Goal: Information Seeking & Learning: Learn about a topic

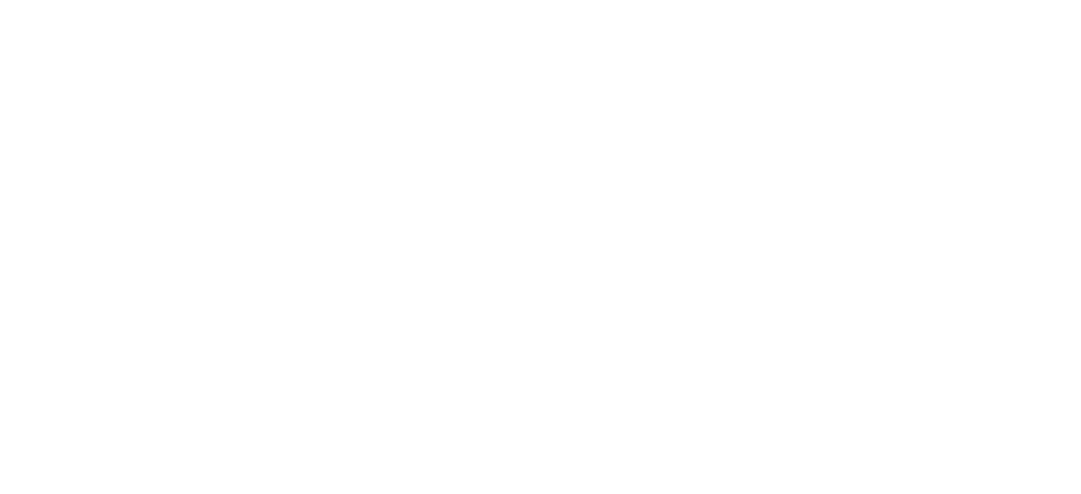
click at [521, 0] on html at bounding box center [540, 0] width 1081 height 0
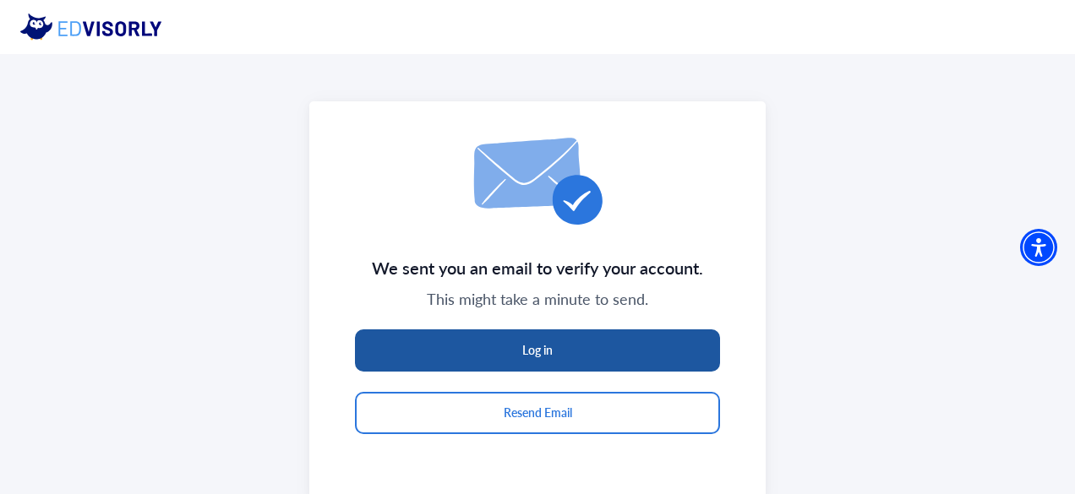
click at [511, 359] on button "Log in" at bounding box center [537, 350] width 365 height 42
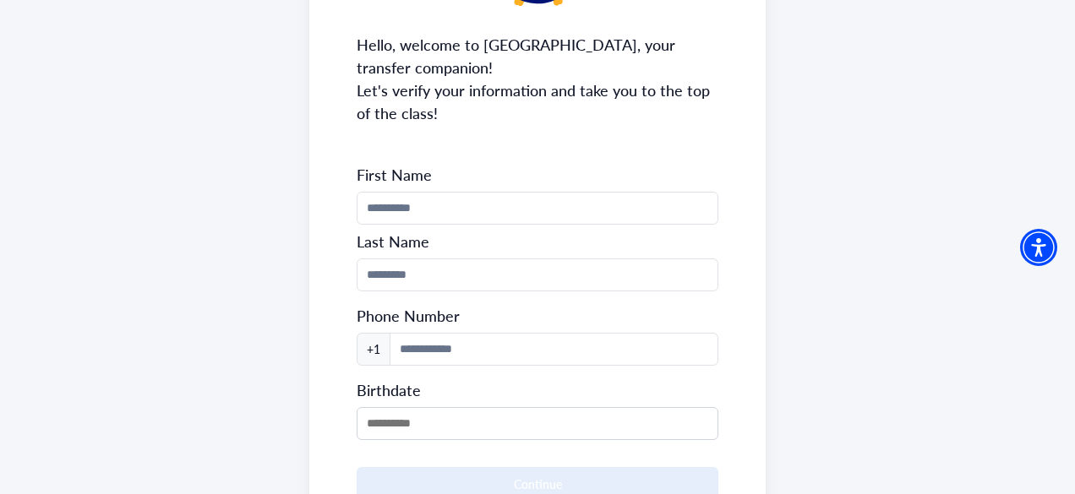
scroll to position [226, 0]
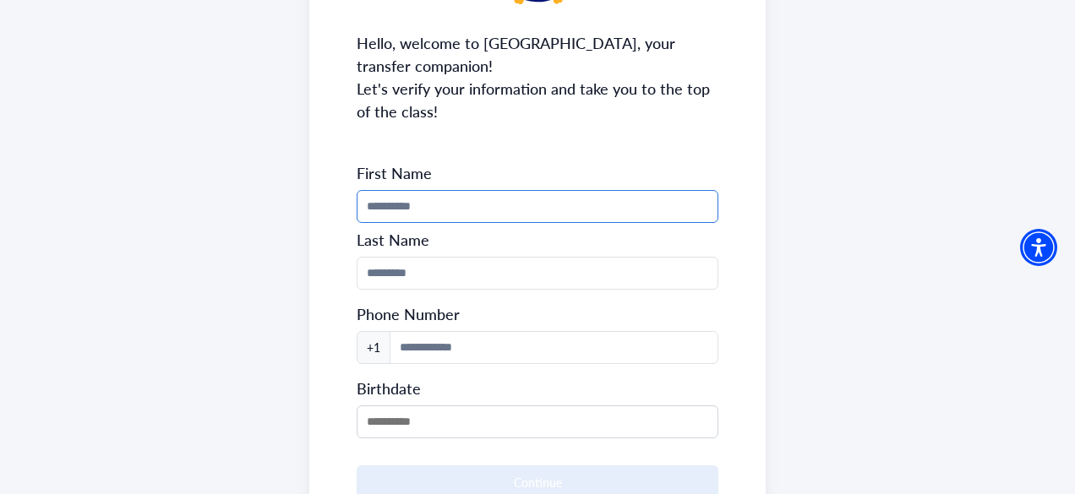
click at [505, 217] on input "Phone Number" at bounding box center [537, 206] width 362 height 33
type input "****"
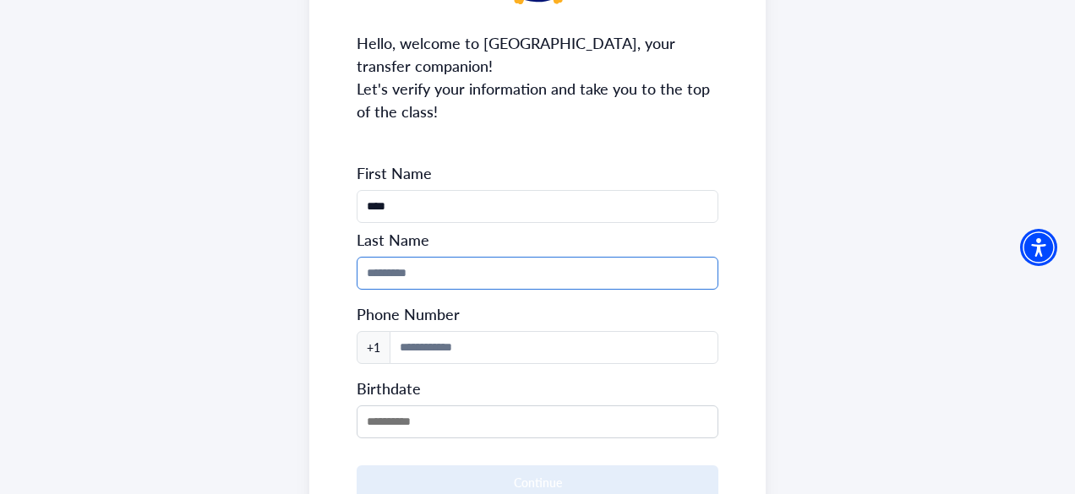
click at [475, 268] on input "Phone Number" at bounding box center [537, 273] width 362 height 33
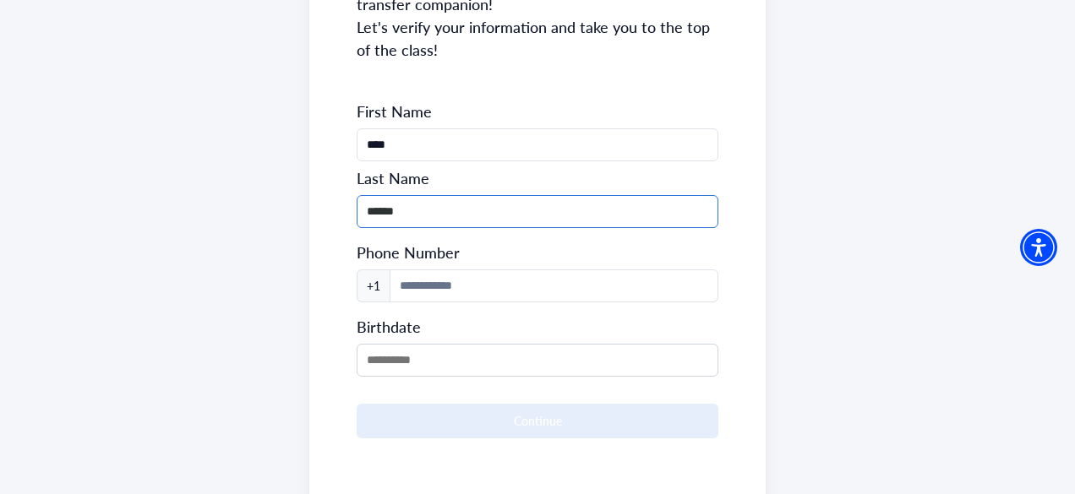
scroll to position [292, 0]
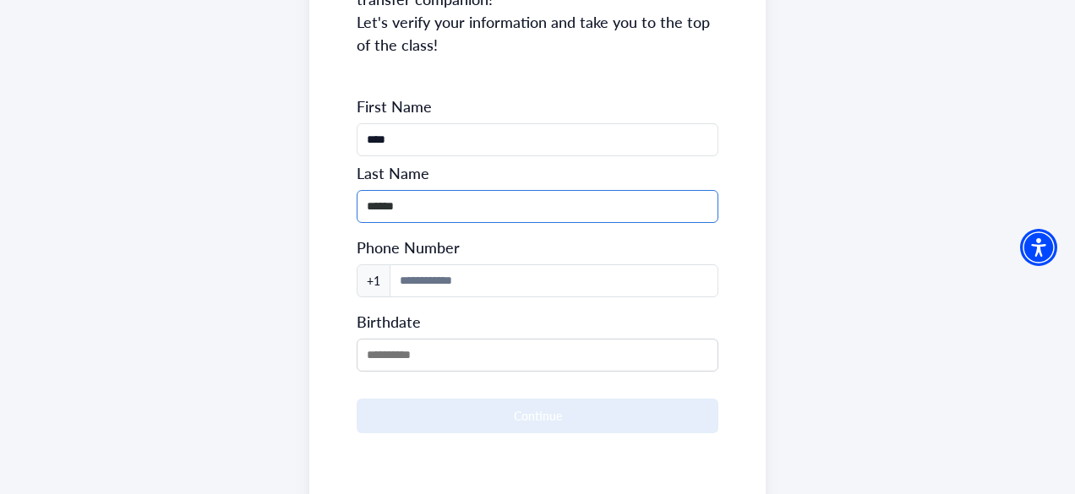
type input "******"
click at [475, 268] on input at bounding box center [553, 280] width 329 height 33
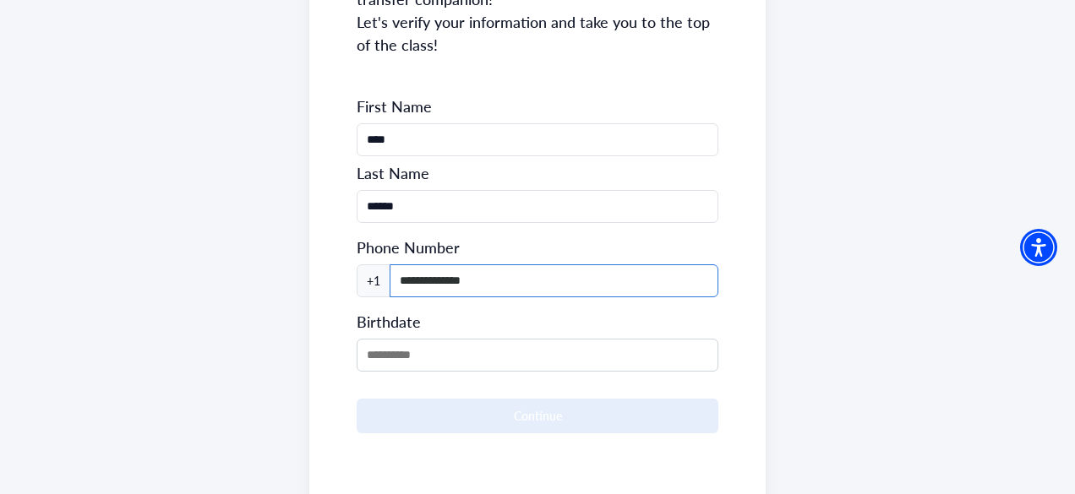
type input "**********"
click at [467, 335] on div at bounding box center [537, 353] width 362 height 37
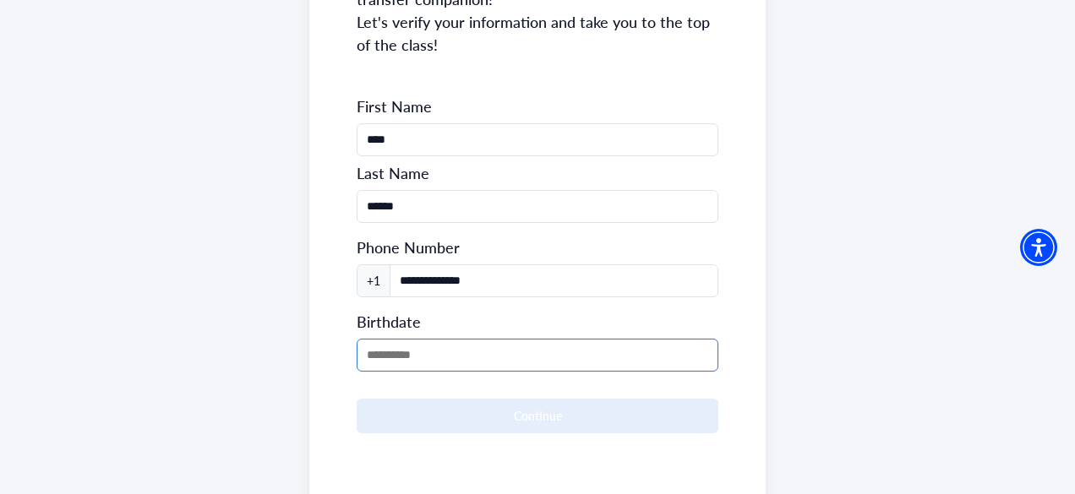
click at [467, 345] on input "MM/DD/YYYY" at bounding box center [537, 355] width 362 height 33
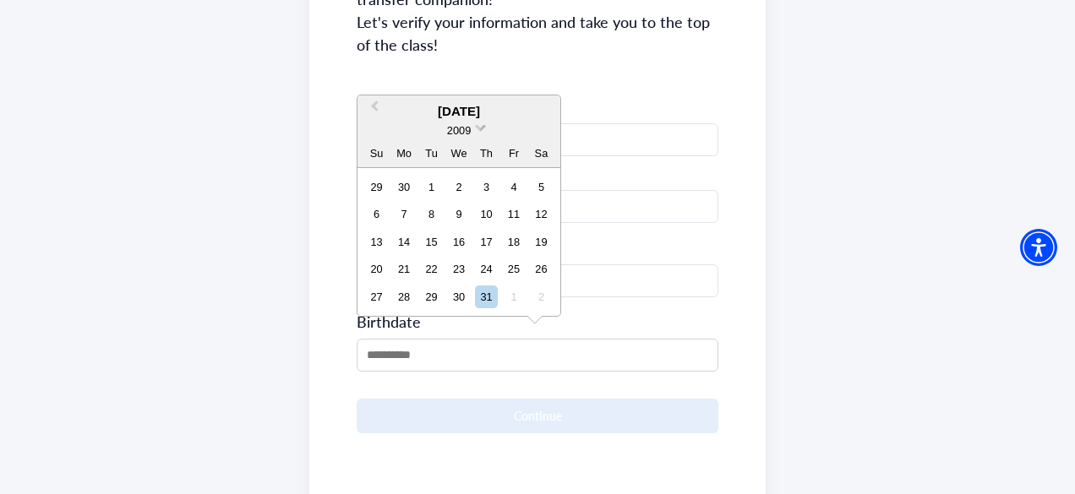
click at [454, 128] on span "2009" at bounding box center [459, 130] width 24 height 13
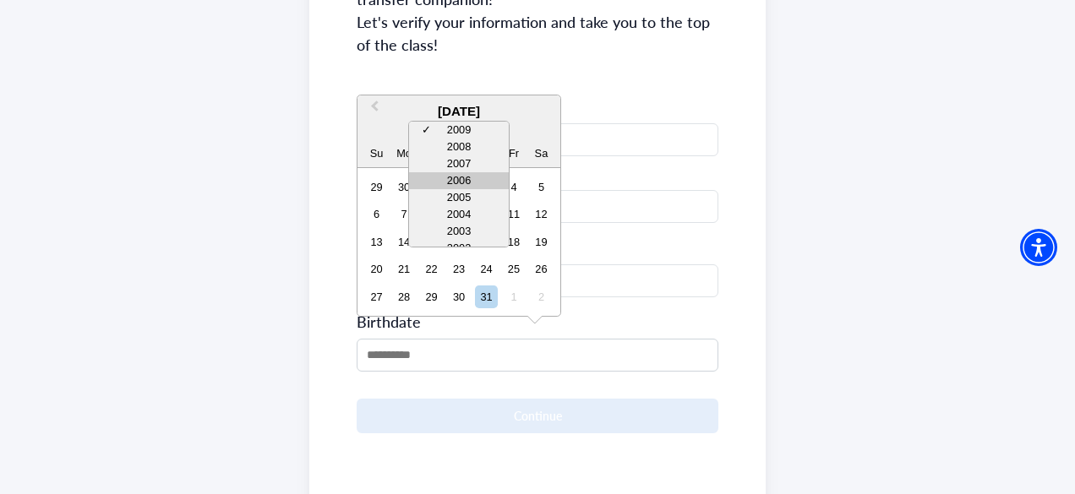
click at [453, 175] on div "2006" at bounding box center [459, 180] width 100 height 17
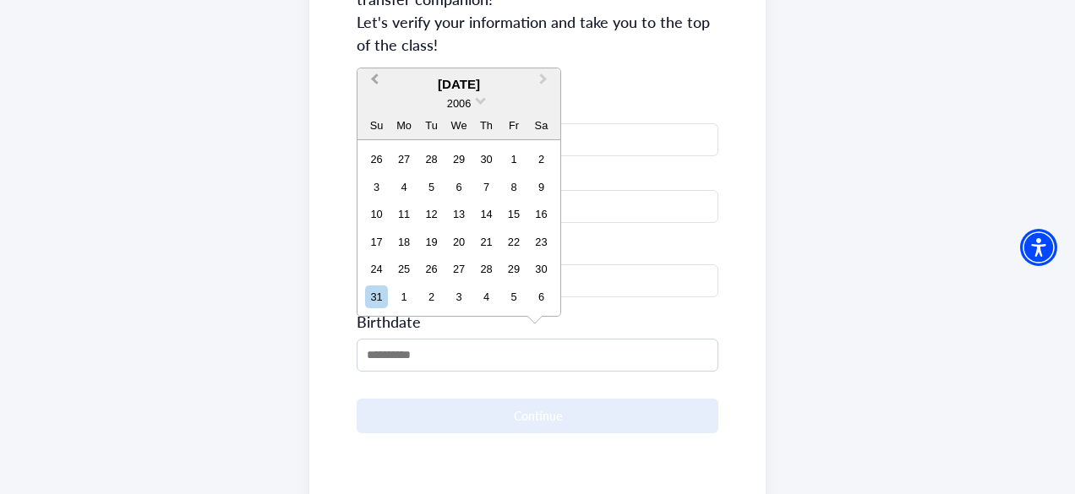
click at [369, 81] on button "Previous Month" at bounding box center [372, 83] width 27 height 27
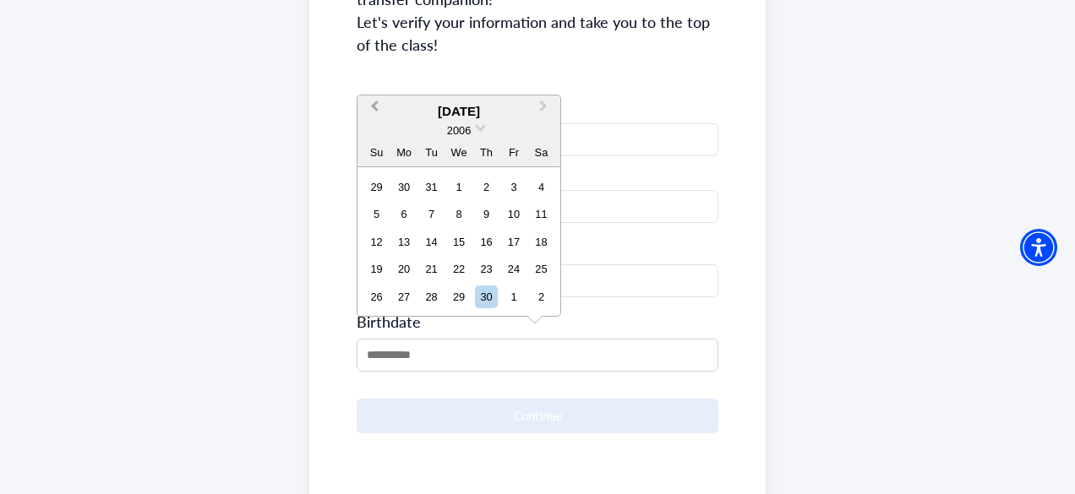
click at [372, 113] on button "Previous Month" at bounding box center [372, 110] width 27 height 27
click at [431, 185] on div "1" at bounding box center [431, 187] width 23 height 23
type input "**********"
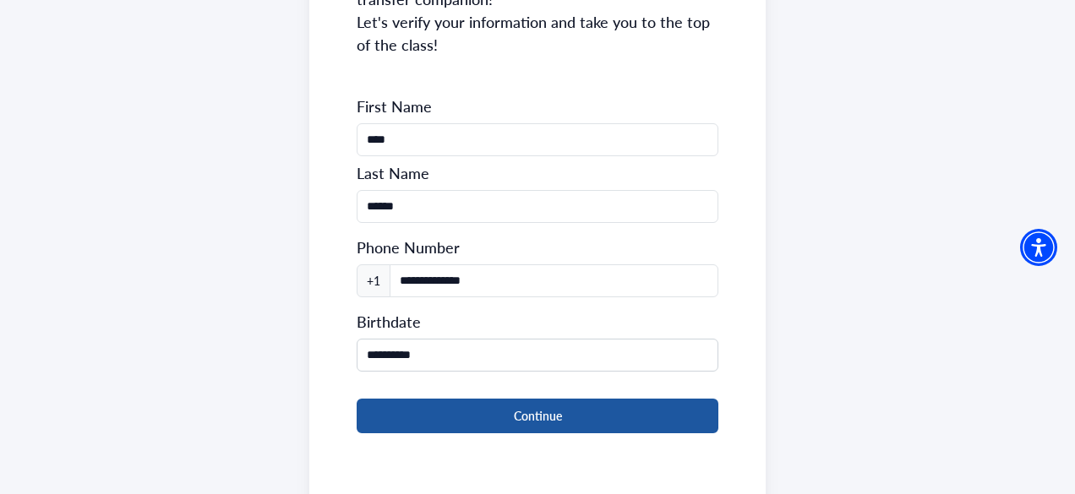
click at [486, 415] on button "Continue" at bounding box center [537, 416] width 362 height 35
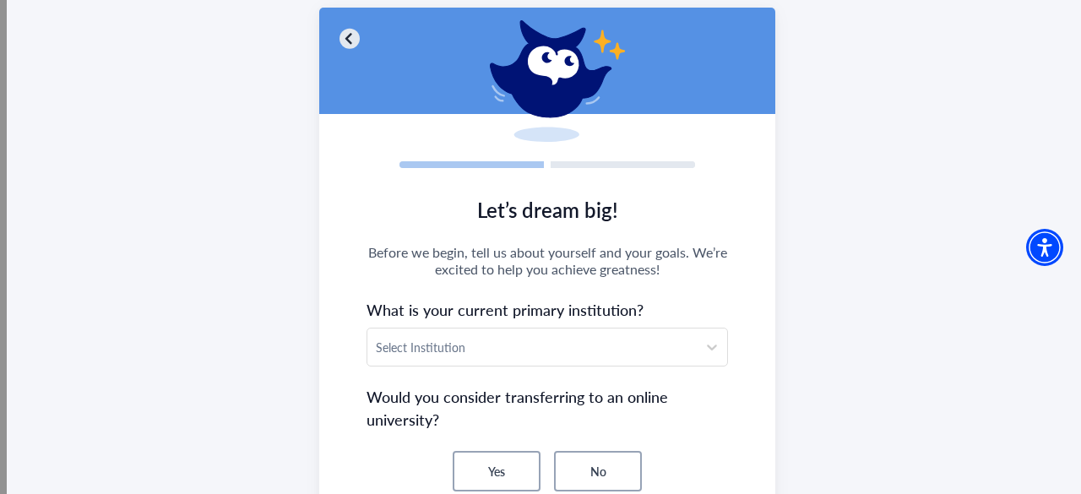
scroll to position [99, 0]
click at [434, 340] on div at bounding box center [532, 346] width 313 height 21
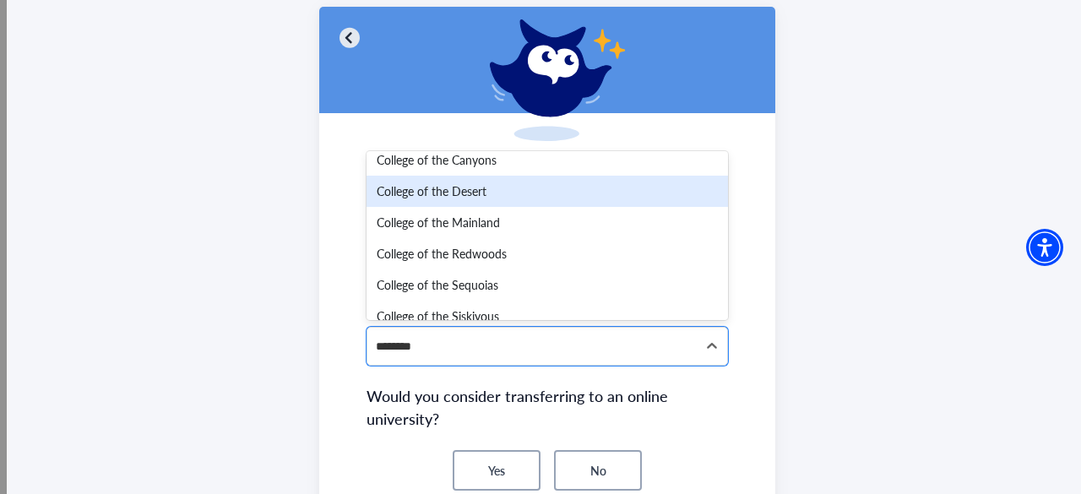
scroll to position [0, 0]
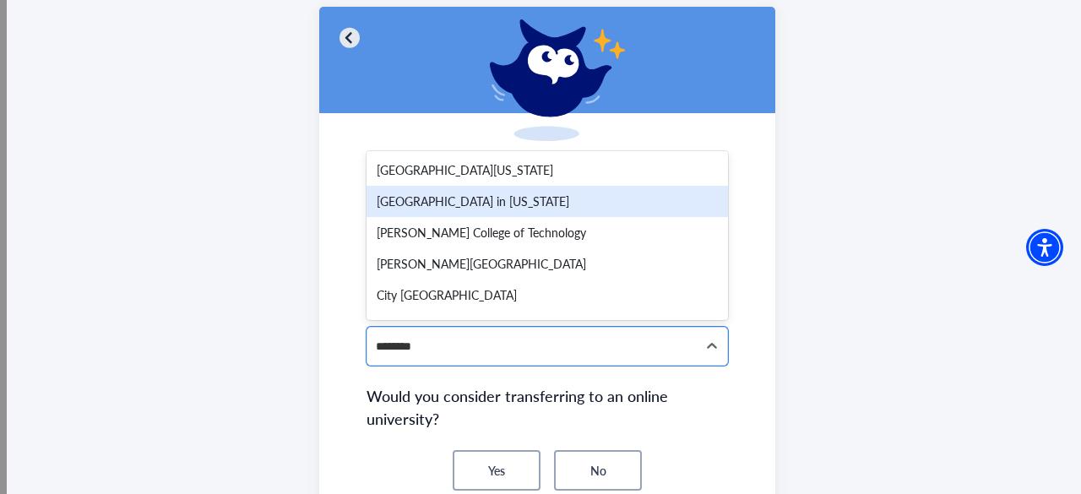
type input "*********"
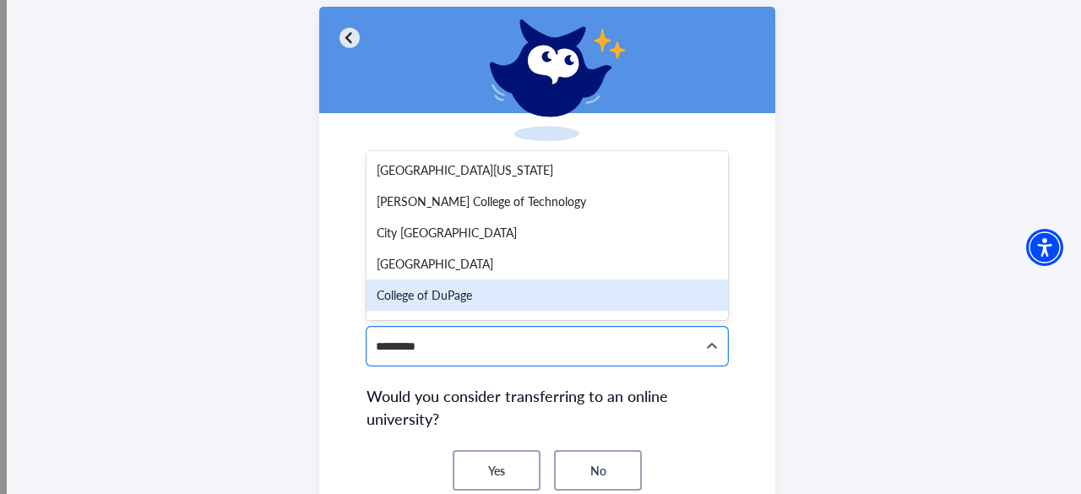
click at [453, 295] on div "College of DuPage" at bounding box center [548, 295] width 362 height 31
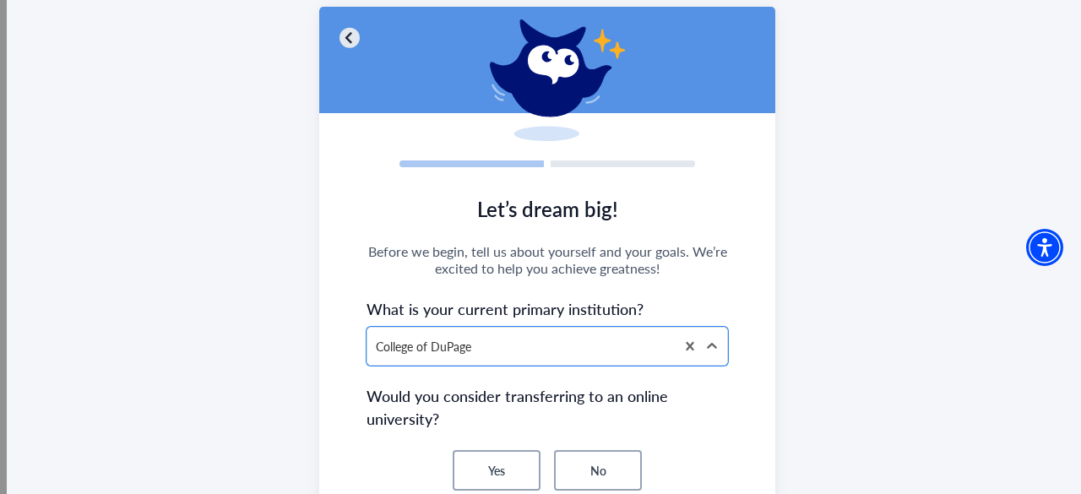
scroll to position [307, 0]
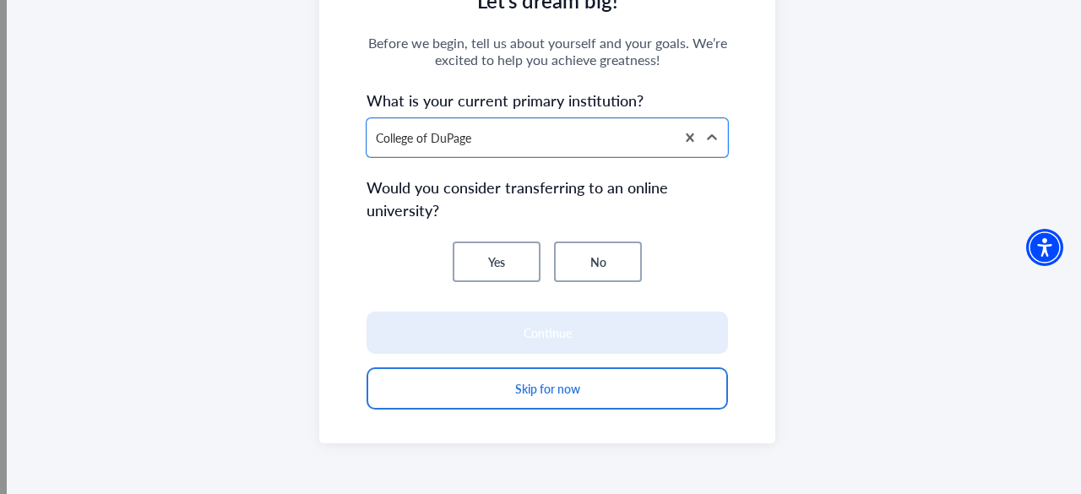
click at [564, 273] on button "No" at bounding box center [598, 262] width 88 height 41
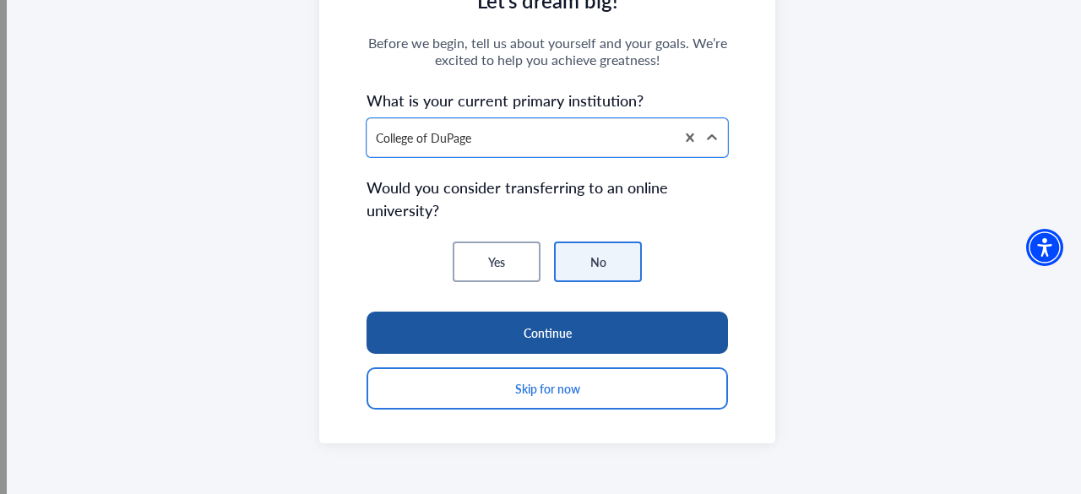
click at [578, 324] on button "Continue" at bounding box center [548, 333] width 362 height 42
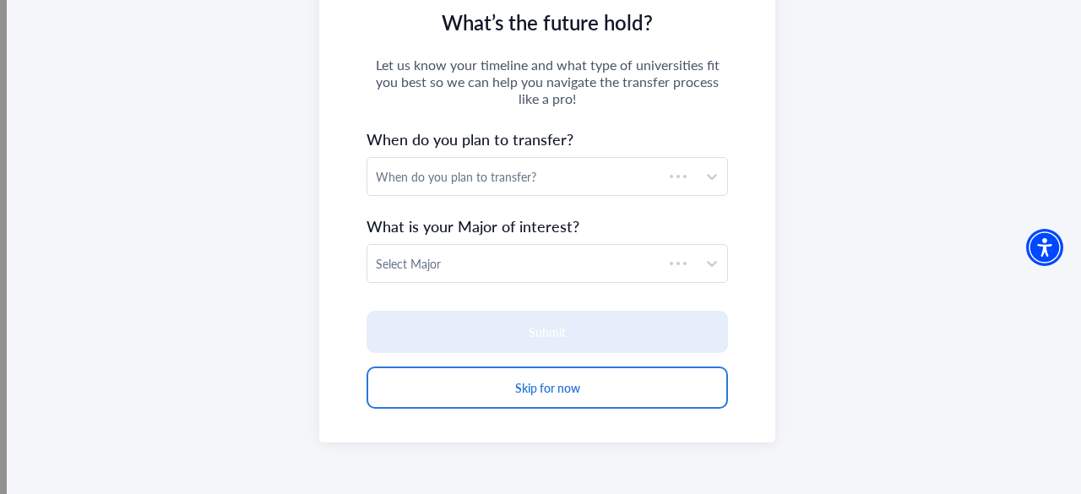
scroll to position [286, 0]
click at [520, 190] on div "When do you plan to transfer?" at bounding box center [531, 176] width 329 height 37
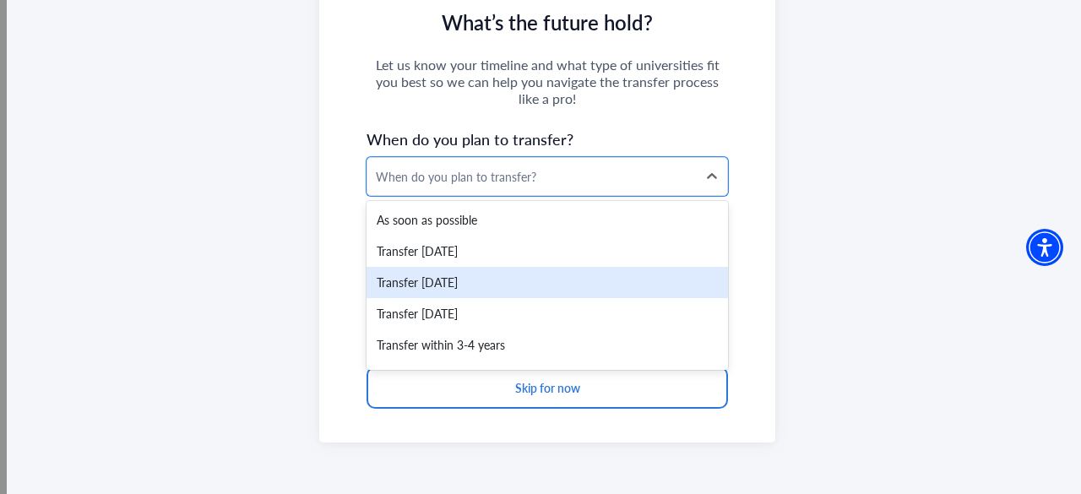
click at [517, 281] on div "Transfer within 1 year" at bounding box center [548, 282] width 362 height 31
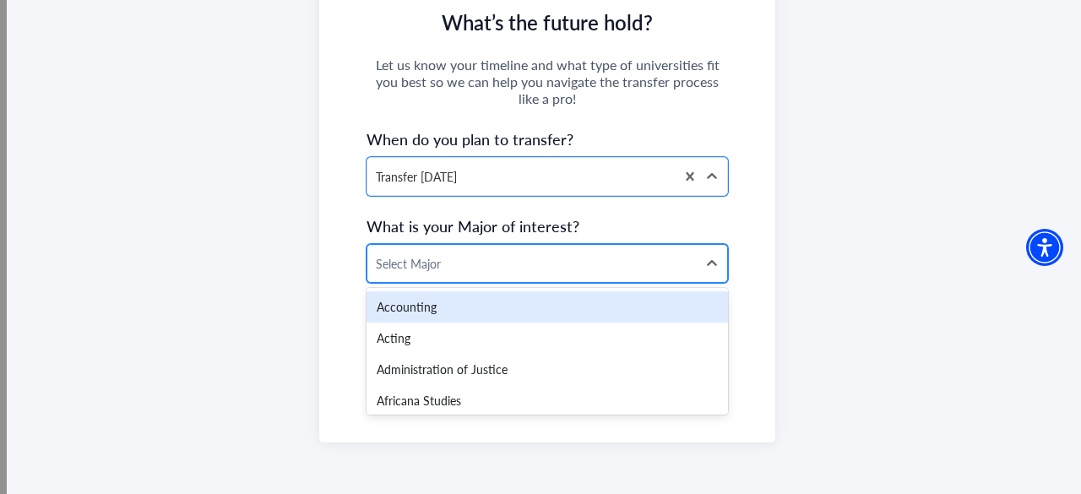
click at [516, 252] on div "Select Major" at bounding box center [531, 263] width 329 height 37
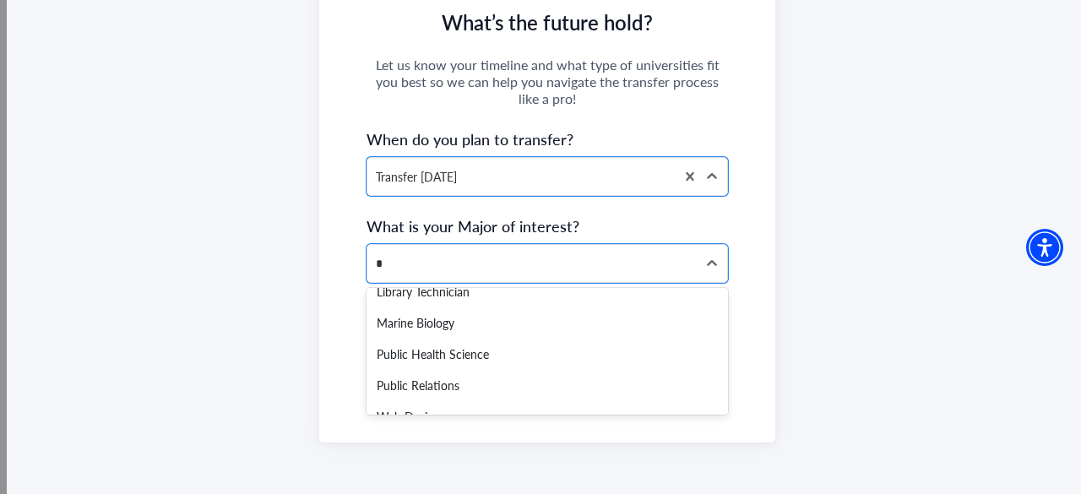
scroll to position [0, 0]
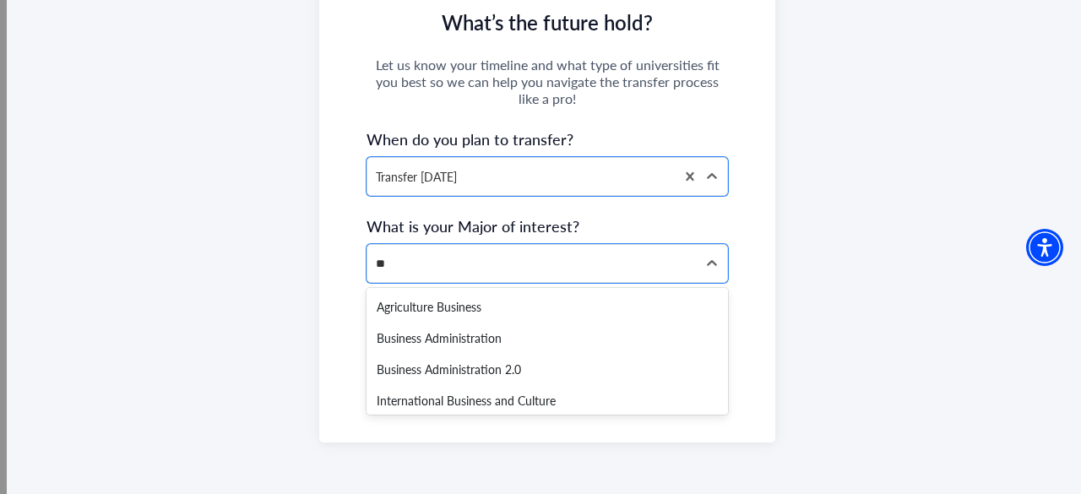
type input "*"
type input "********"
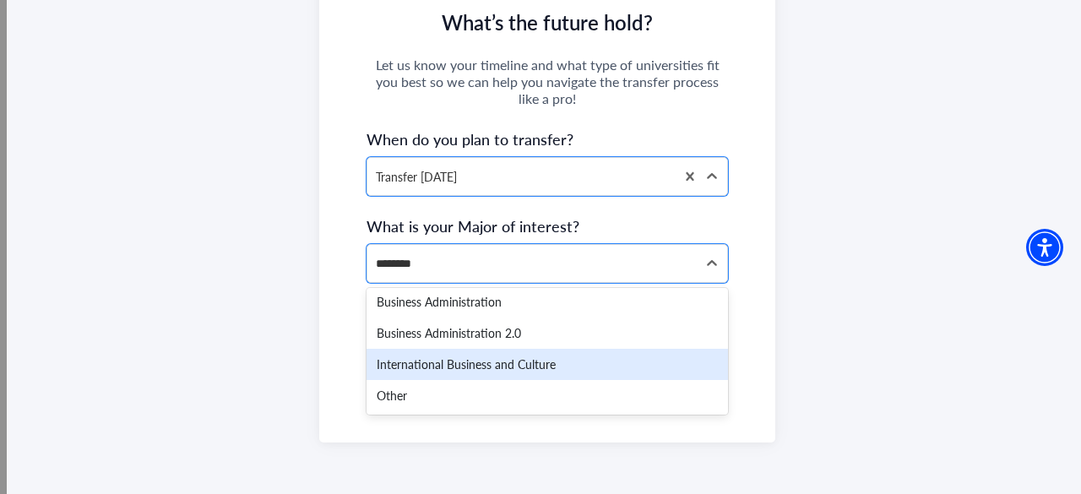
scroll to position [36, 0]
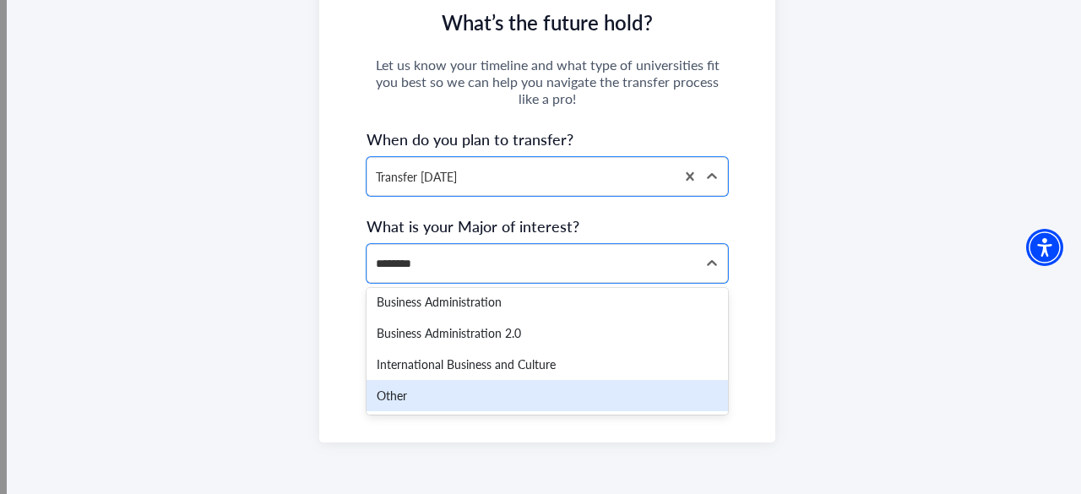
click at [551, 401] on div "Other" at bounding box center [548, 395] width 362 height 31
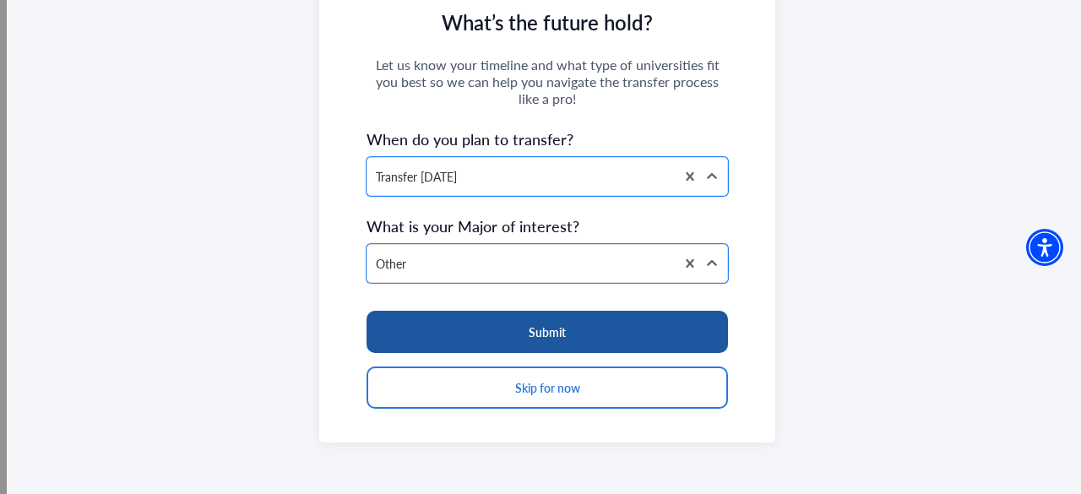
click at [576, 344] on button "Submit" at bounding box center [548, 332] width 362 height 42
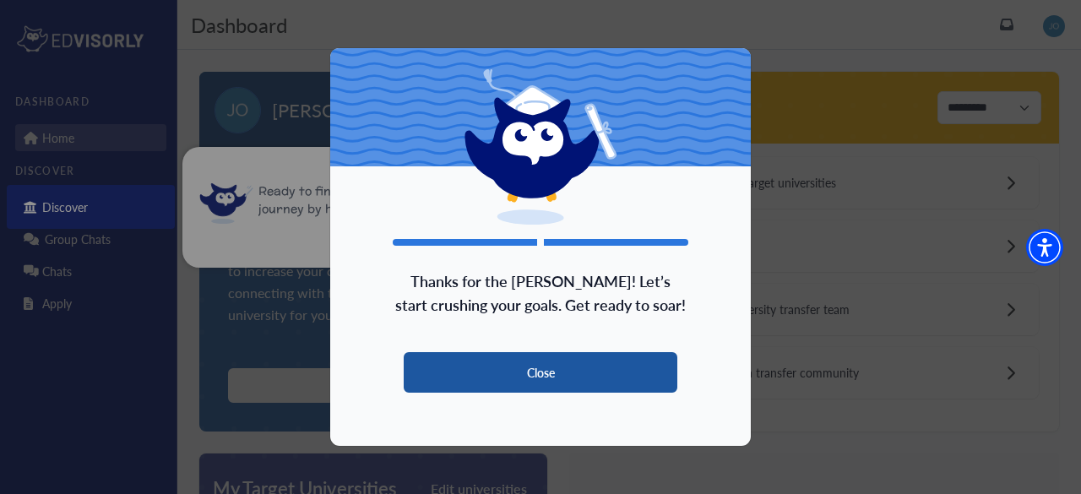
click at [578, 356] on button "Close" at bounding box center [541, 372] width 274 height 41
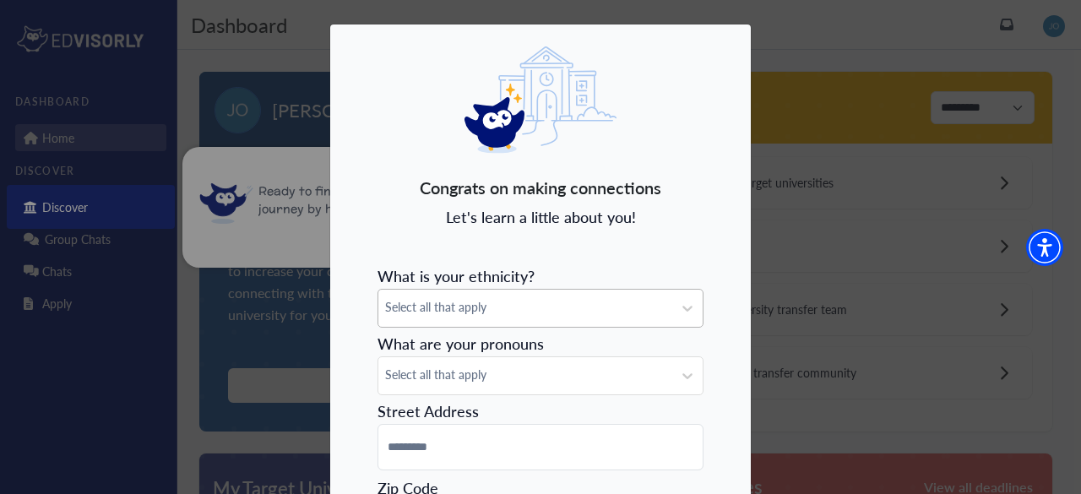
click at [612, 297] on div "Select all that apply" at bounding box center [541, 307] width 326 height 37
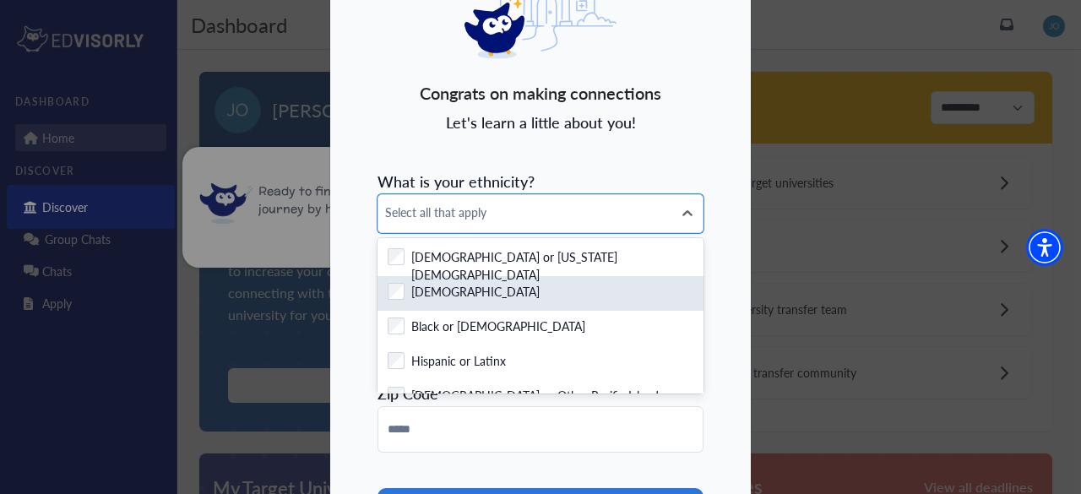
scroll to position [80, 0]
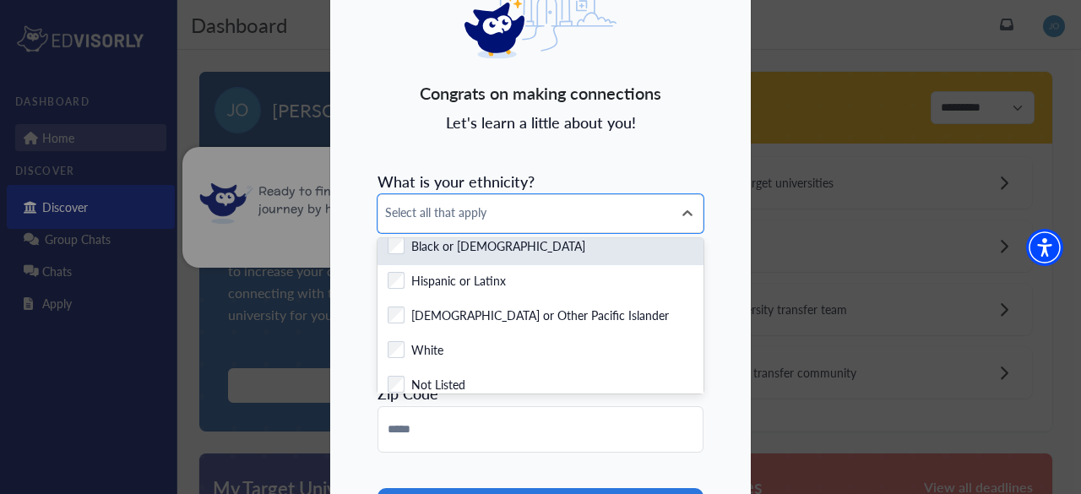
click at [563, 238] on div "Checkbox field Black or African American" at bounding box center [541, 247] width 306 height 21
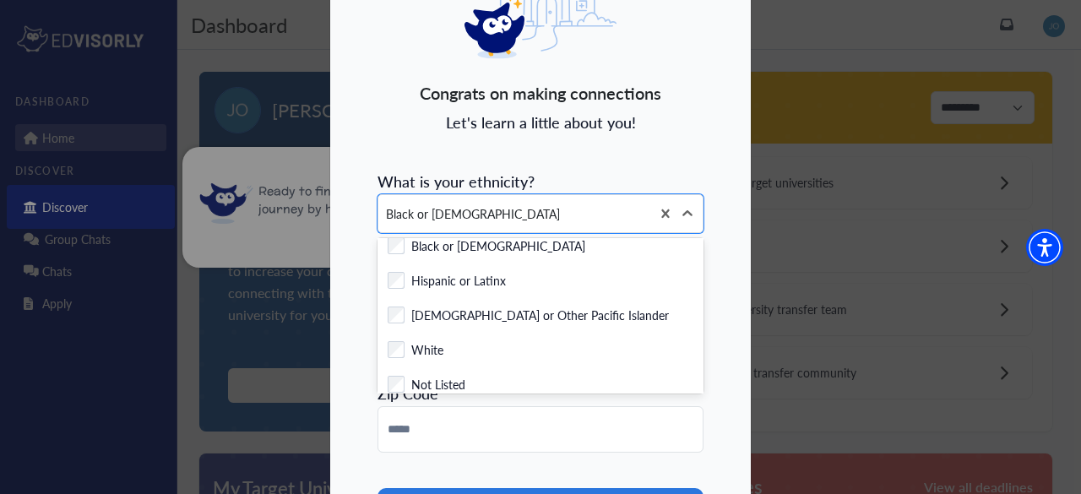
click at [619, 107] on div "Congrats on making connections Let's learn a little about you! What is your eth…" at bounding box center [540, 281] width 422 height 704
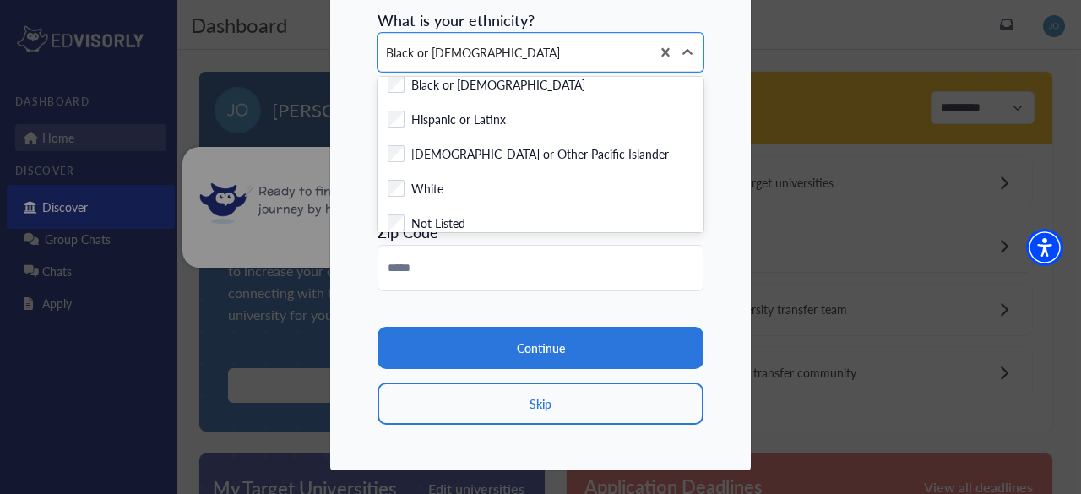
click at [703, 248] on div "Congrats on making connections Let's learn a little about you! What is your eth…" at bounding box center [540, 120] width 422 height 704
click at [686, 53] on icon at bounding box center [687, 52] width 17 height 17
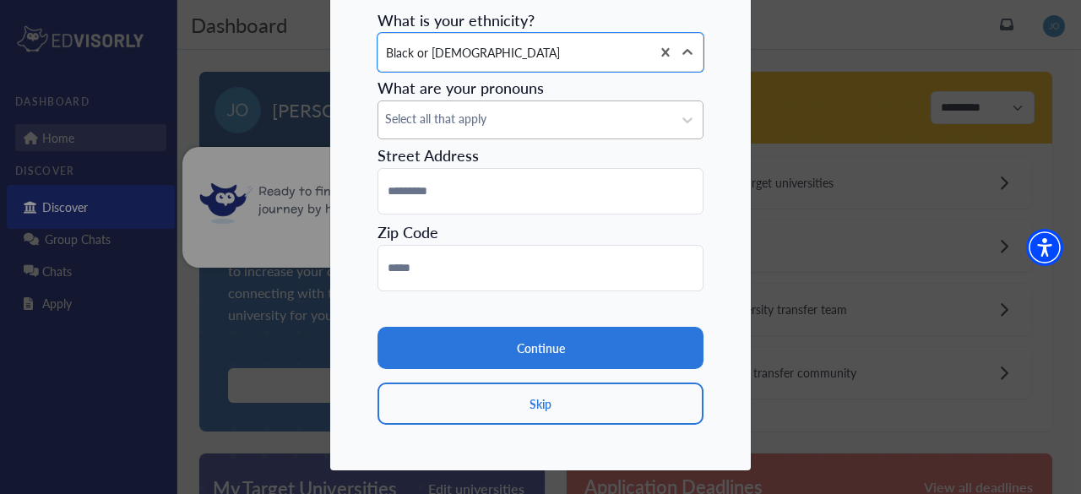
click at [627, 121] on span "Select all that apply" at bounding box center [525, 119] width 280 height 18
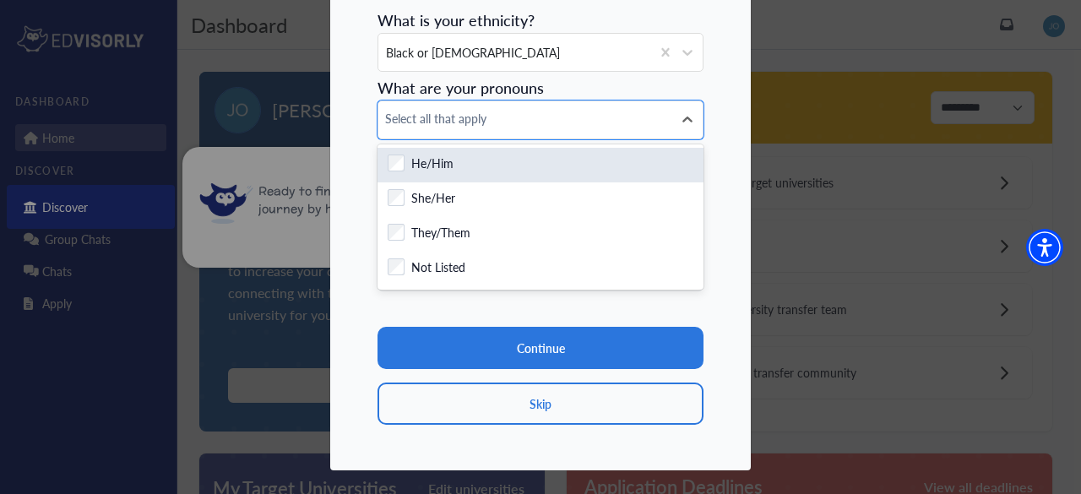
click at [566, 157] on div "Checkbox field He/Him" at bounding box center [541, 165] width 306 height 21
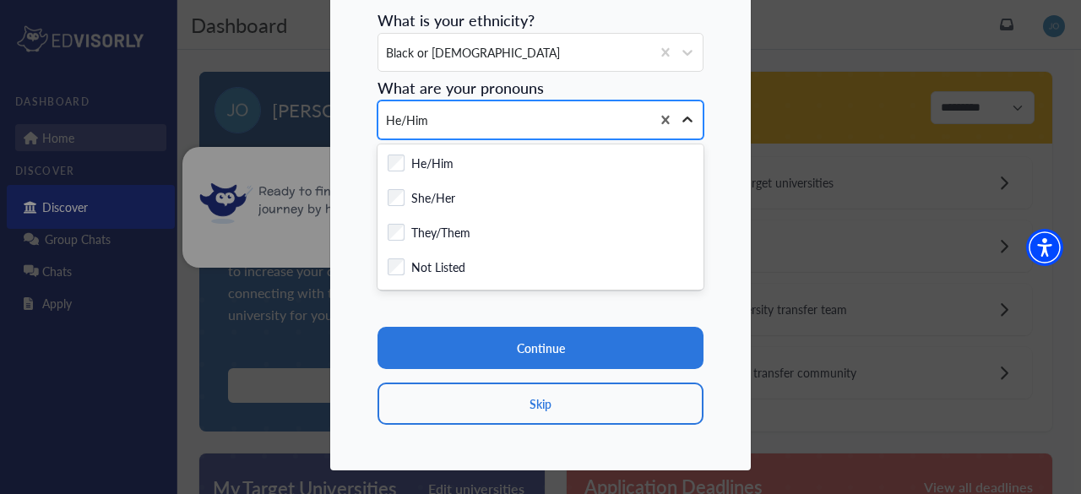
click at [688, 118] on icon at bounding box center [688, 120] width 10 height 6
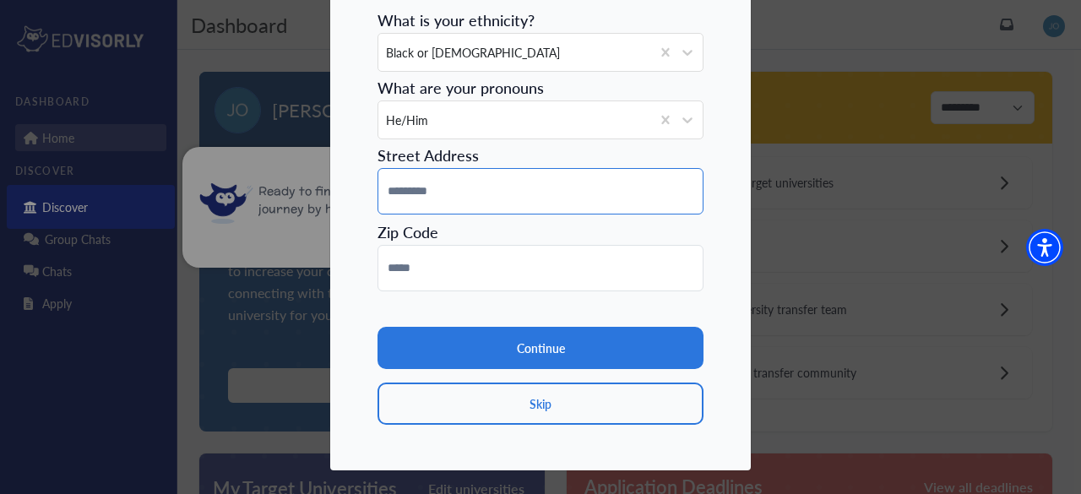
click at [607, 182] on input at bounding box center [541, 191] width 326 height 46
type input "**********"
click at [558, 245] on input at bounding box center [541, 268] width 326 height 46
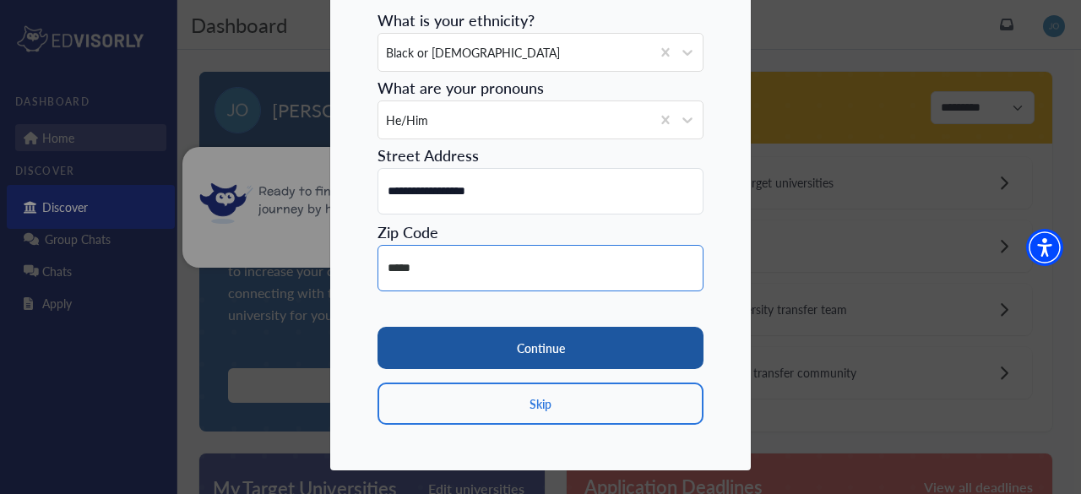
type input "*****"
click at [549, 346] on button "Continue" at bounding box center [541, 348] width 326 height 42
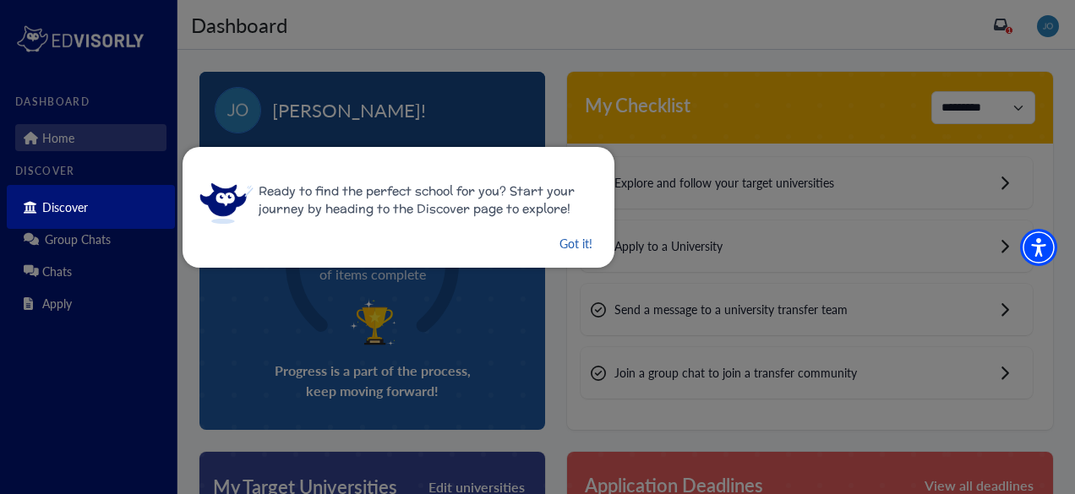
click at [559, 248] on button "Got it!" at bounding box center [576, 243] width 36 height 21
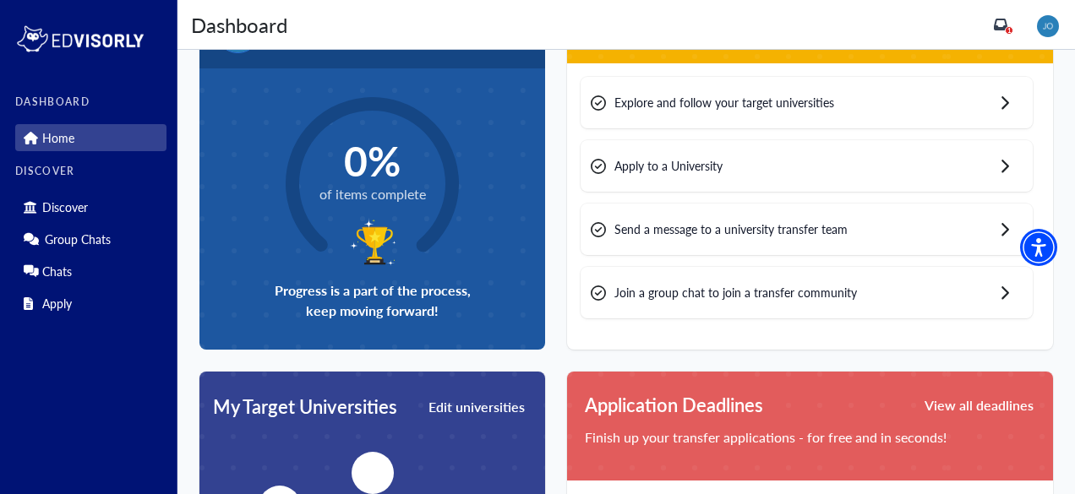
scroll to position [0, 0]
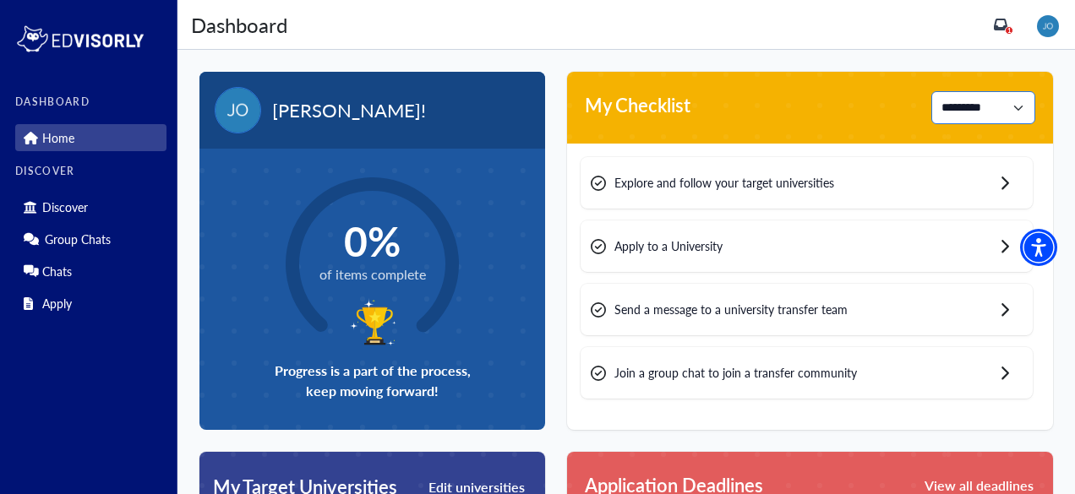
click at [937, 106] on select "**********" at bounding box center [983, 107] width 104 height 33
drag, startPoint x: 937, startPoint y: 106, endPoint x: 852, endPoint y: 180, distance: 112.5
click at [852, 180] on div "**********" at bounding box center [810, 251] width 486 height 358
click at [852, 180] on div "Explore and follow your target universities" at bounding box center [806, 183] width 452 height 52
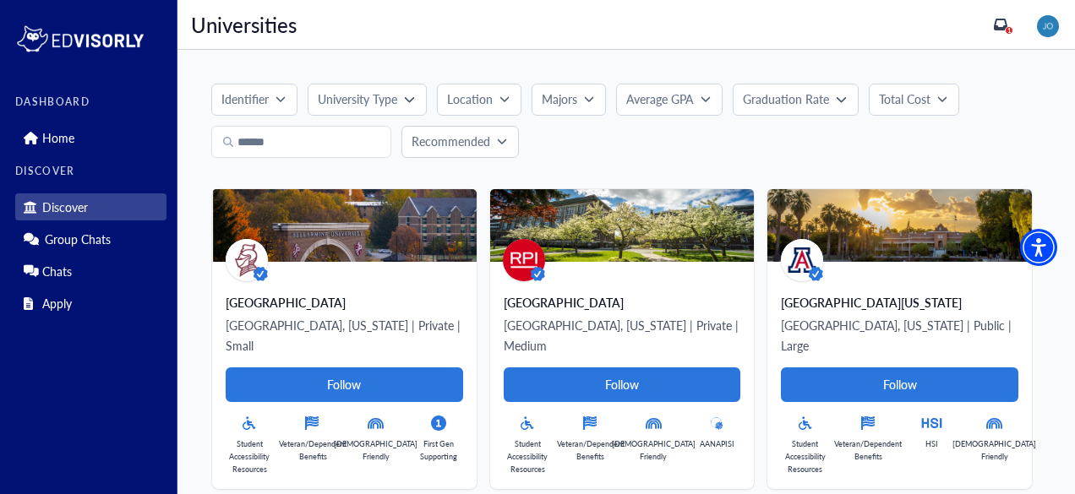
click at [264, 101] on p "Identifier" at bounding box center [244, 99] width 47 height 18
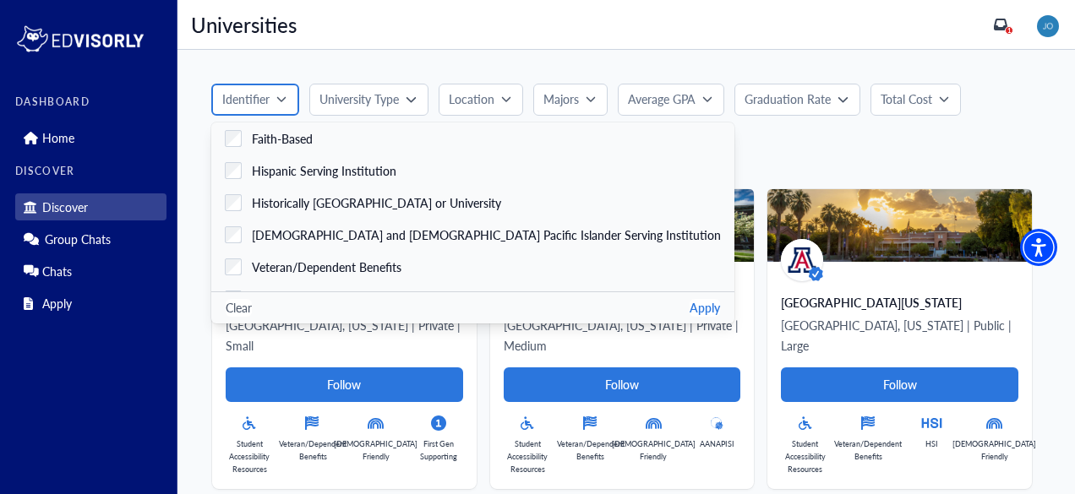
click at [264, 101] on p "Identifier" at bounding box center [245, 99] width 47 height 18
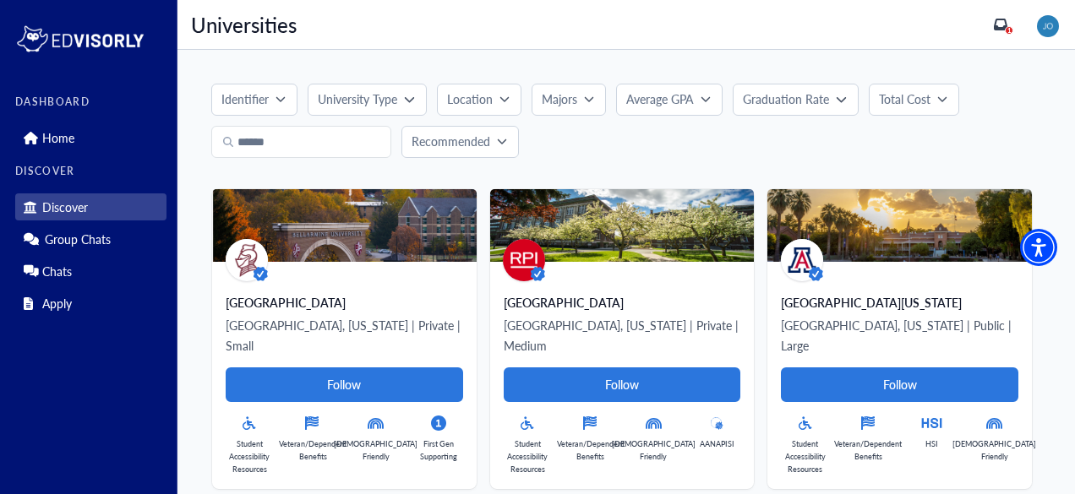
click at [361, 95] on p "University Type" at bounding box center [357, 99] width 79 height 18
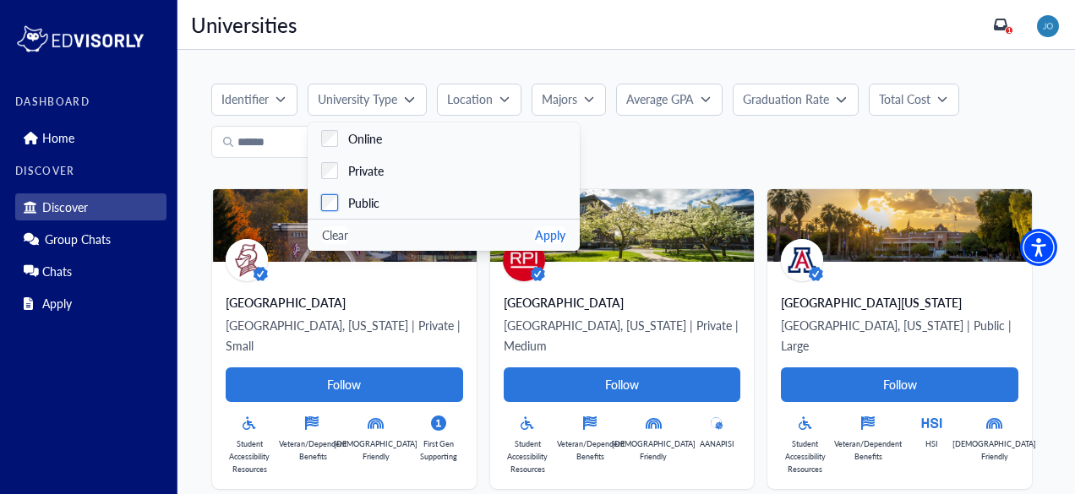
click at [373, 190] on label "Public" at bounding box center [443, 203] width 272 height 32
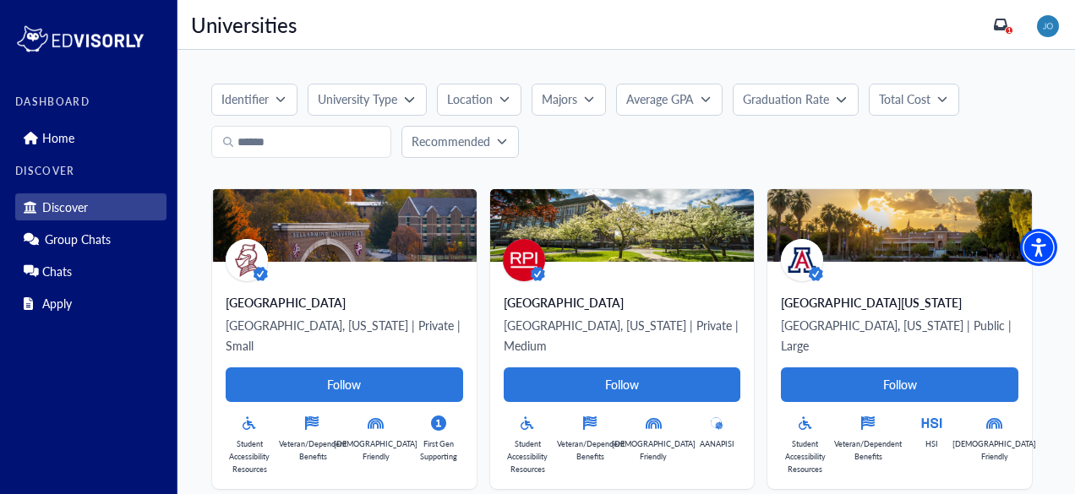
click at [484, 98] on p "Location" at bounding box center [470, 99] width 46 height 18
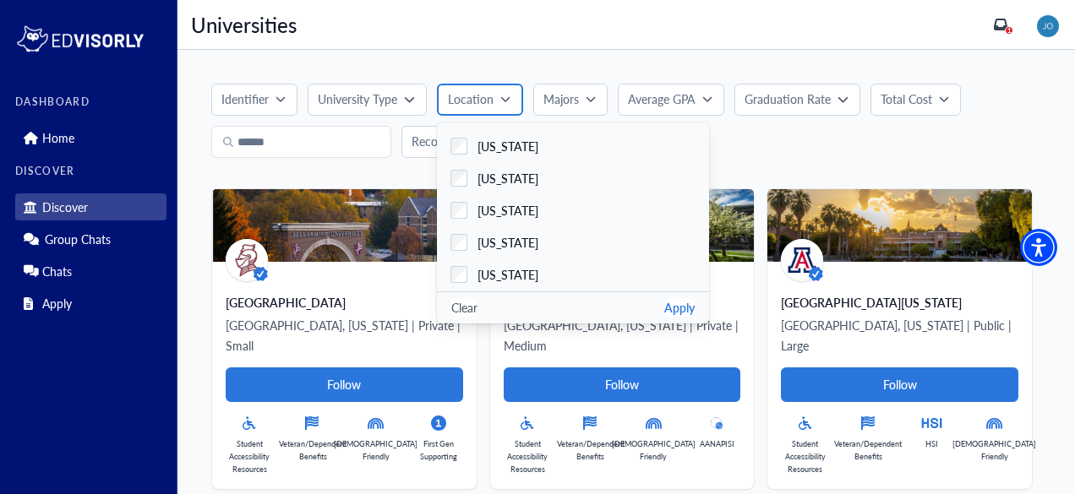
scroll to position [360, 0]
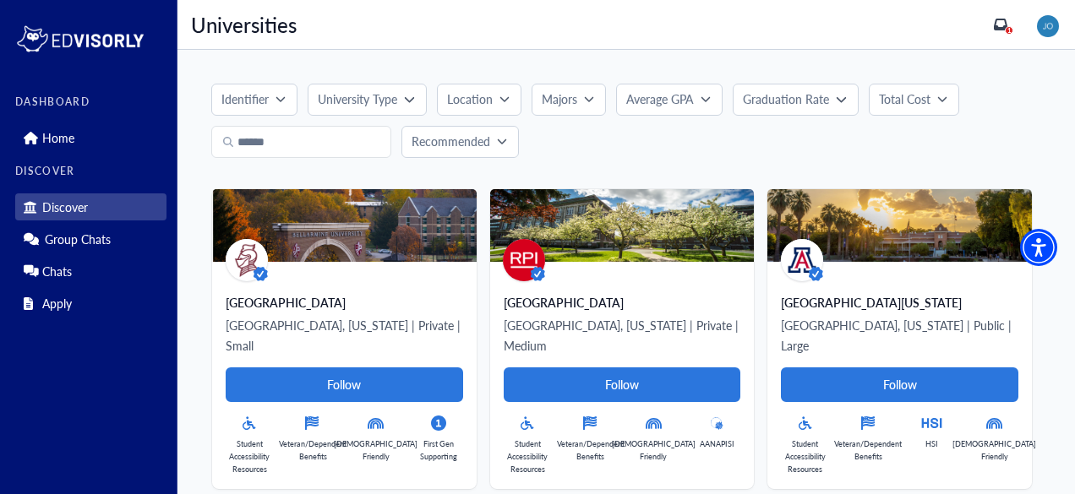
click at [568, 98] on p "Majors" at bounding box center [558, 99] width 35 height 18
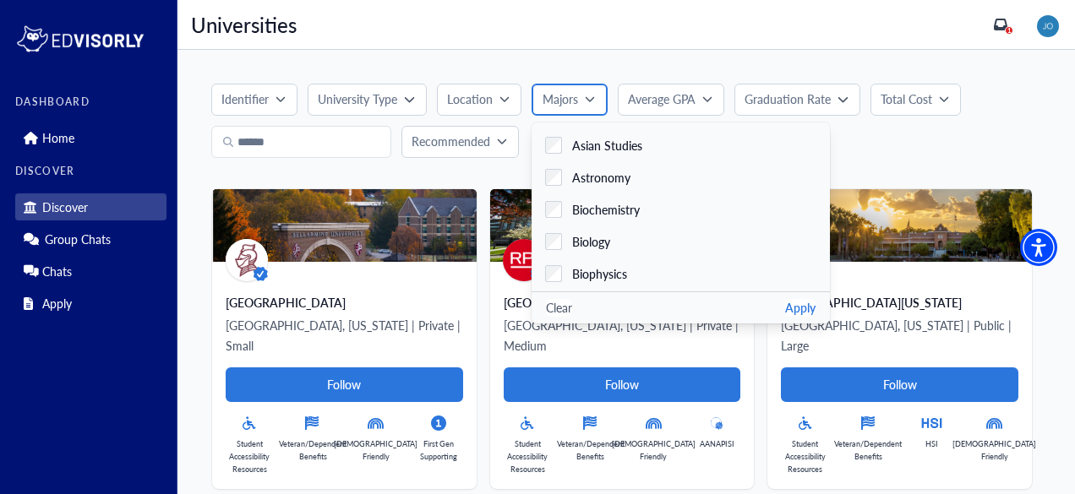
scroll to position [405, 0]
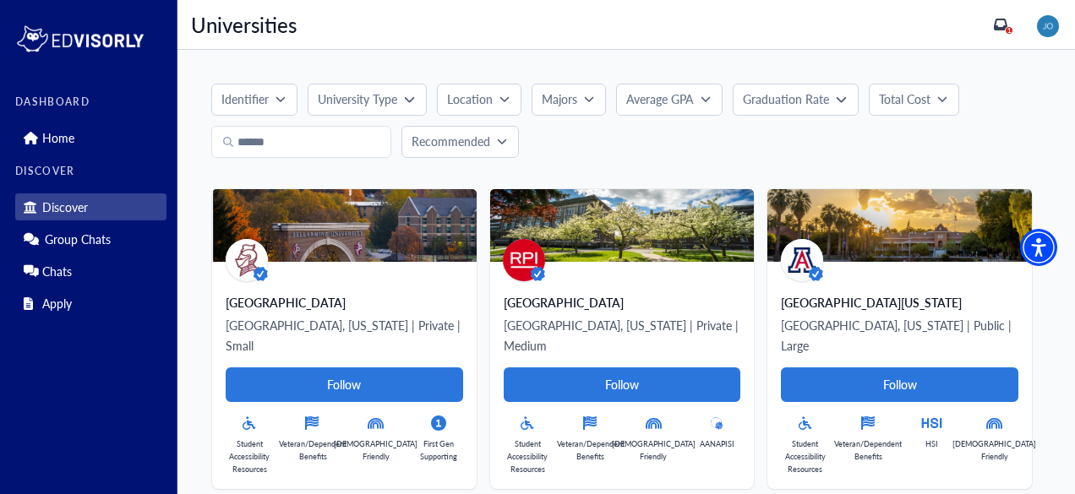
click at [651, 88] on button "Average GPA" at bounding box center [669, 100] width 106 height 32
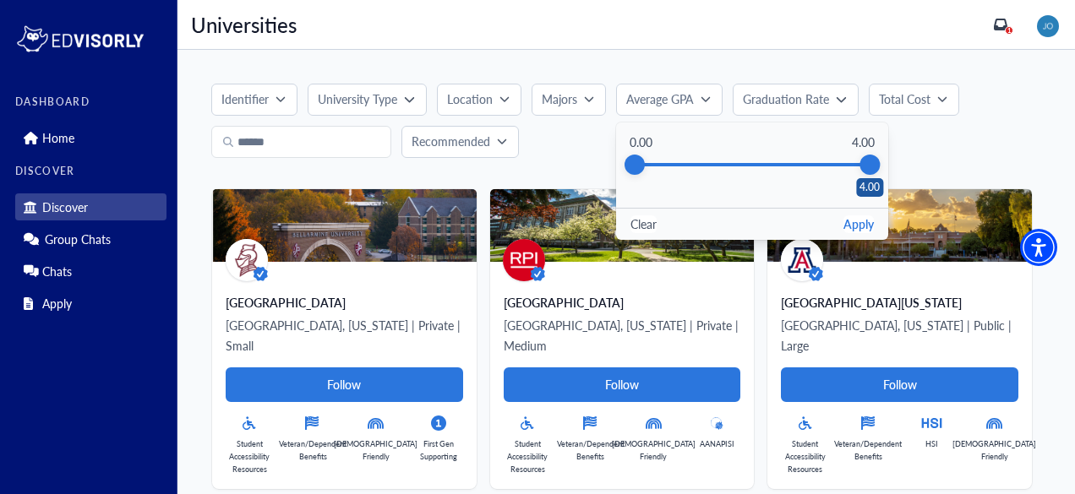
drag, startPoint x: 873, startPoint y: 163, endPoint x: 831, endPoint y: 172, distance: 42.4
click at [859, 172] on div "4.00" at bounding box center [869, 165] width 20 height 20
drag, startPoint x: 838, startPoint y: 172, endPoint x: 816, endPoint y: 184, distance: 24.9
click at [816, 175] on div "3.10" at bounding box center [817, 165] width 20 height 20
click at [813, 168] on div "3.10" at bounding box center [817, 165] width 20 height 20
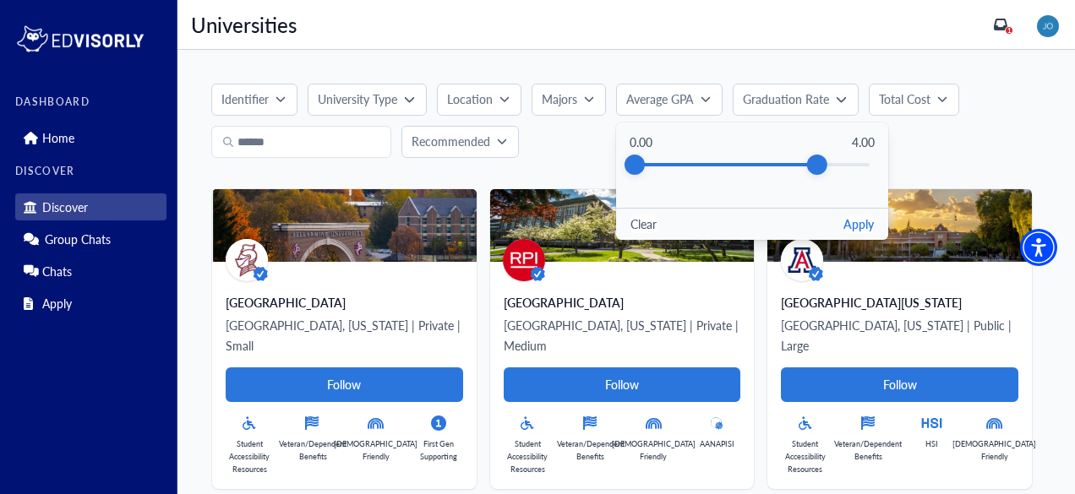
click at [906, 102] on p "Total Cost" at bounding box center [905, 99] width 52 height 18
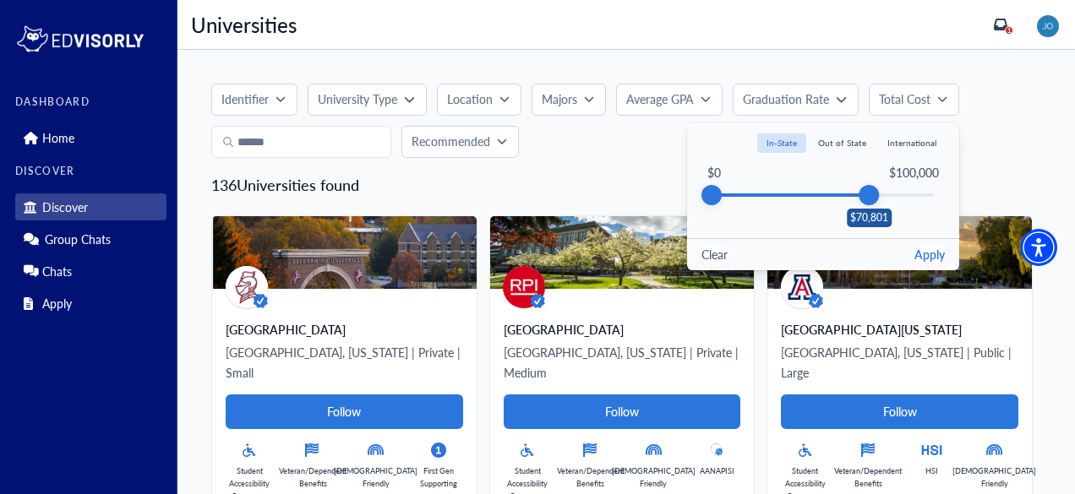
drag, startPoint x: 927, startPoint y: 191, endPoint x: 865, endPoint y: 202, distance: 62.6
click at [865, 202] on div "$70,801" at bounding box center [868, 195] width 20 height 20
drag, startPoint x: 865, startPoint y: 202, endPoint x: 809, endPoint y: 230, distance: 62.3
click at [809, 230] on div "$0 $100,000 $45,328" at bounding box center [823, 195] width 272 height 85
click at [918, 253] on button "Apply" at bounding box center [929, 255] width 30 height 18
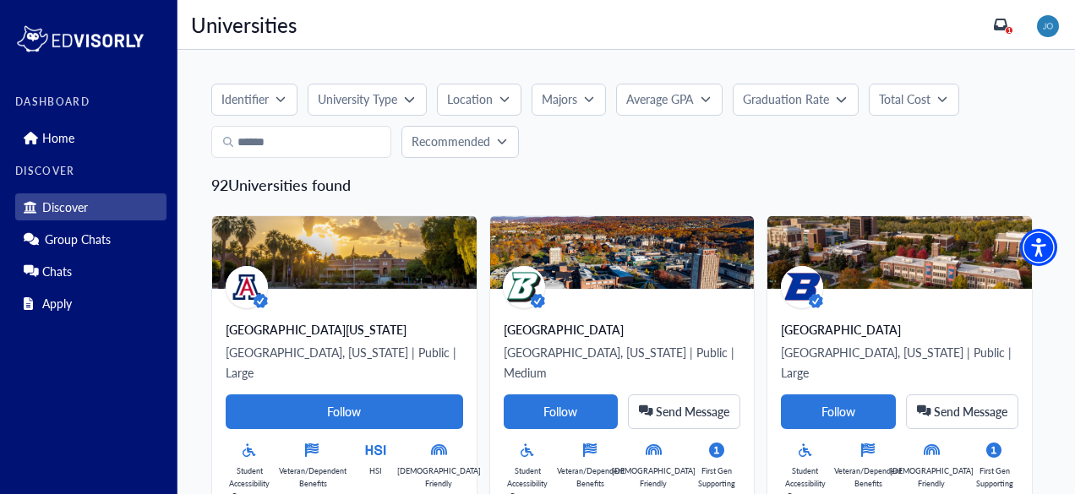
click at [456, 135] on p "Recommended" at bounding box center [450, 142] width 79 height 18
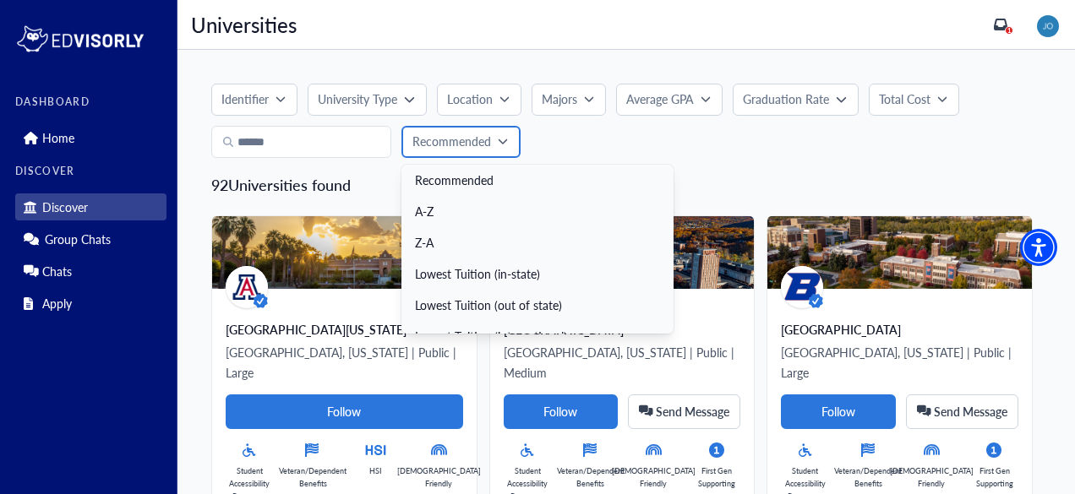
click at [456, 135] on p "Recommended" at bounding box center [451, 142] width 79 height 18
